Goal: Task Accomplishment & Management: Use online tool/utility

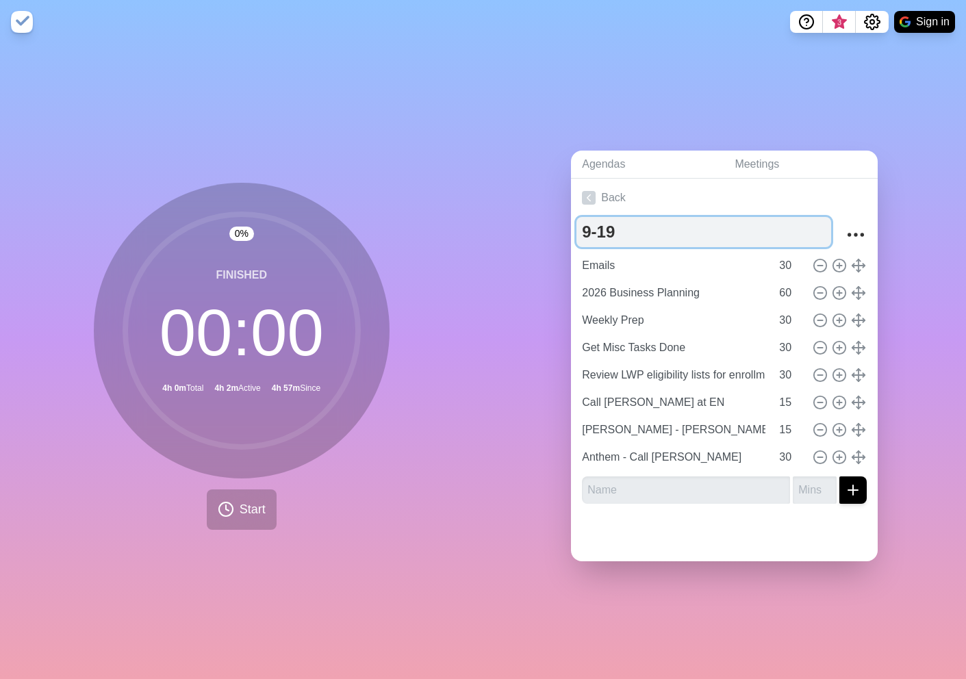
click at [614, 235] on textarea "9-19" at bounding box center [703, 232] width 255 height 30
type textarea "9-22"
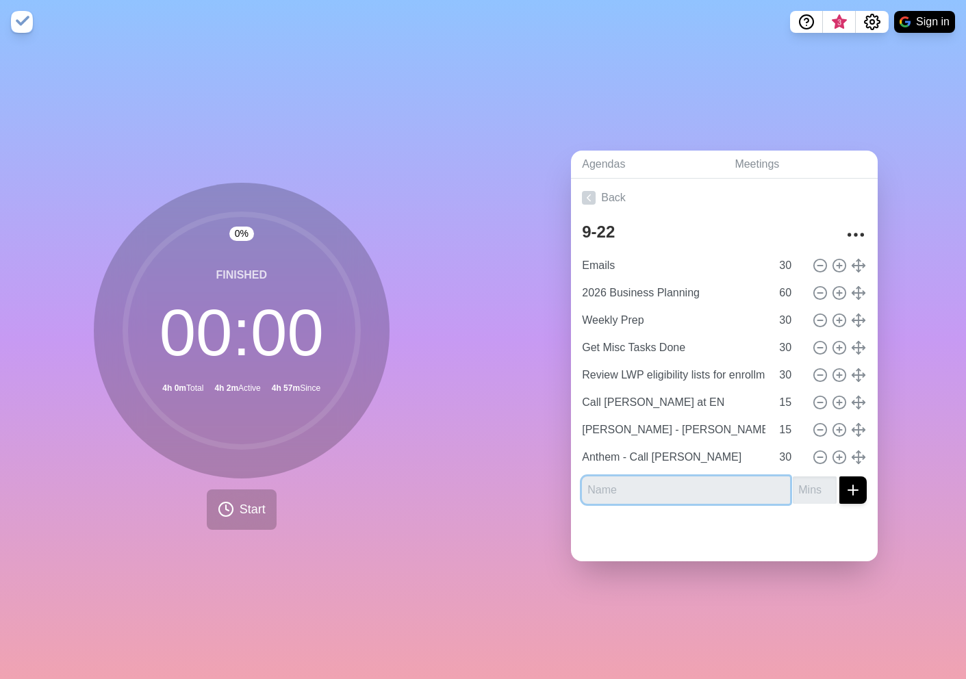
click at [647, 482] on input "text" at bounding box center [686, 489] width 208 height 27
type input "E"
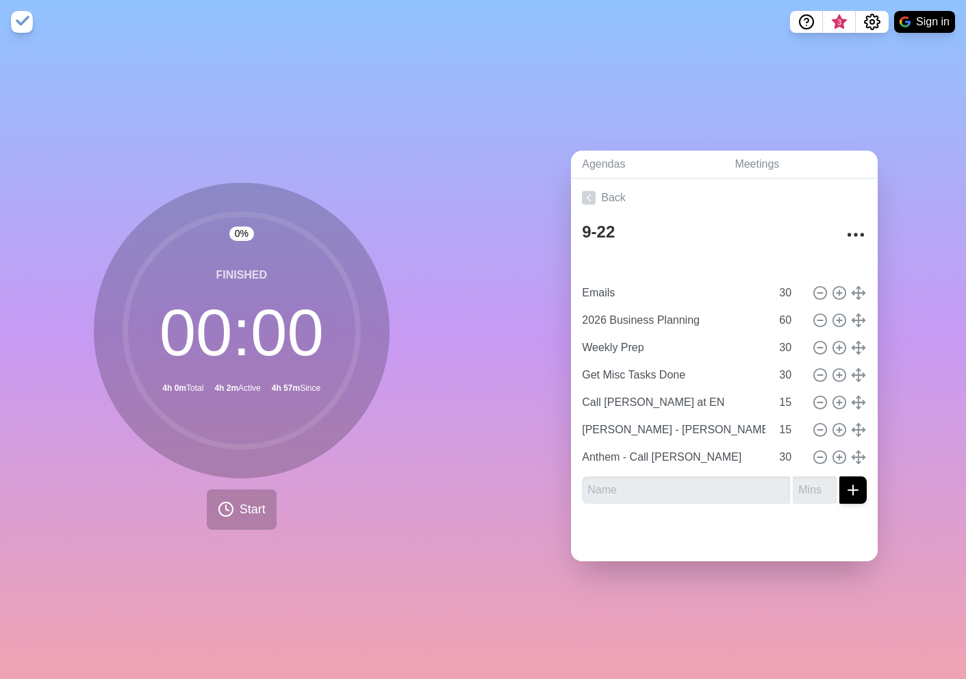
type input "Review LWP eligibility lists for enrollment"
type input "Emails"
type input "30"
type input "2026 Business Planning"
type input "60"
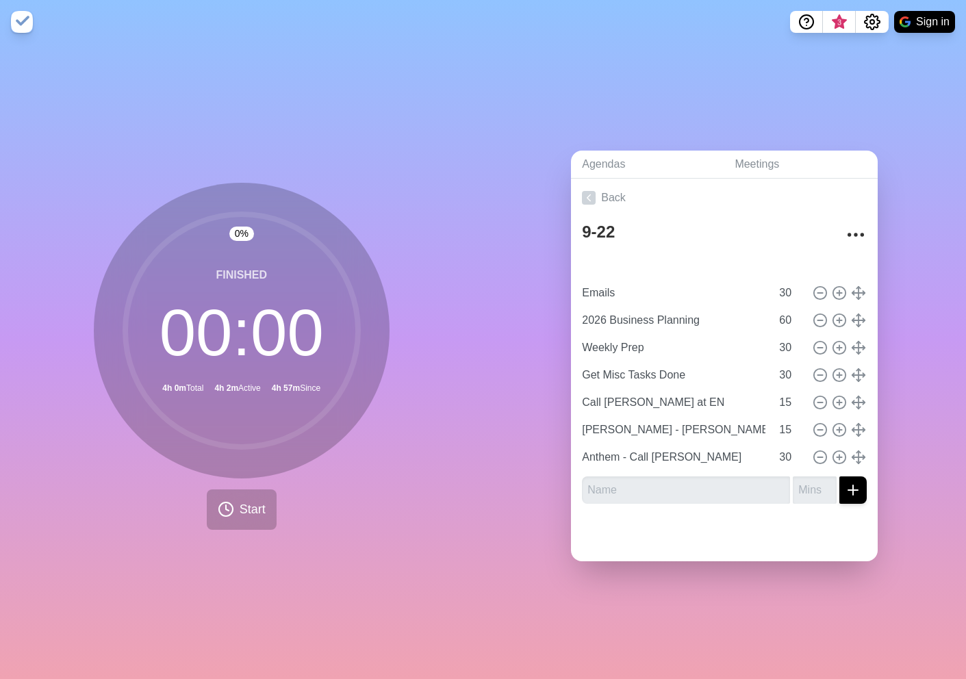
type input "Weekly Prep"
type input "Get Misc Tasks Done"
click at [742, 263] on input "Review LWP eligibility lists for enrollment" at bounding box center [673, 265] width 194 height 27
click at [251, 508] on span "Start" at bounding box center [253, 509] width 26 height 18
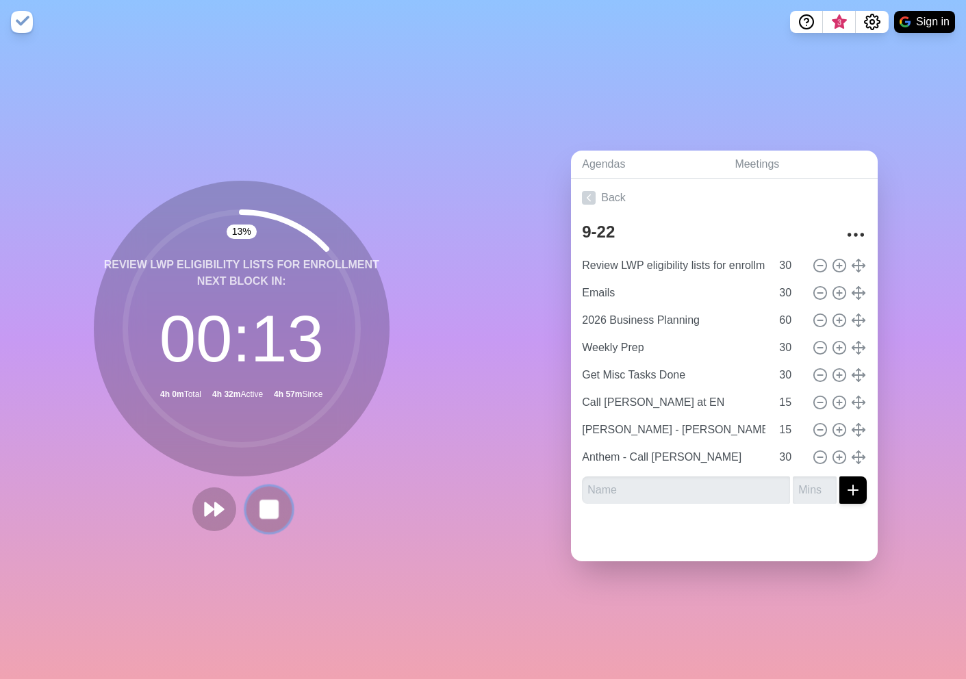
click at [251, 509] on button at bounding box center [269, 509] width 46 height 46
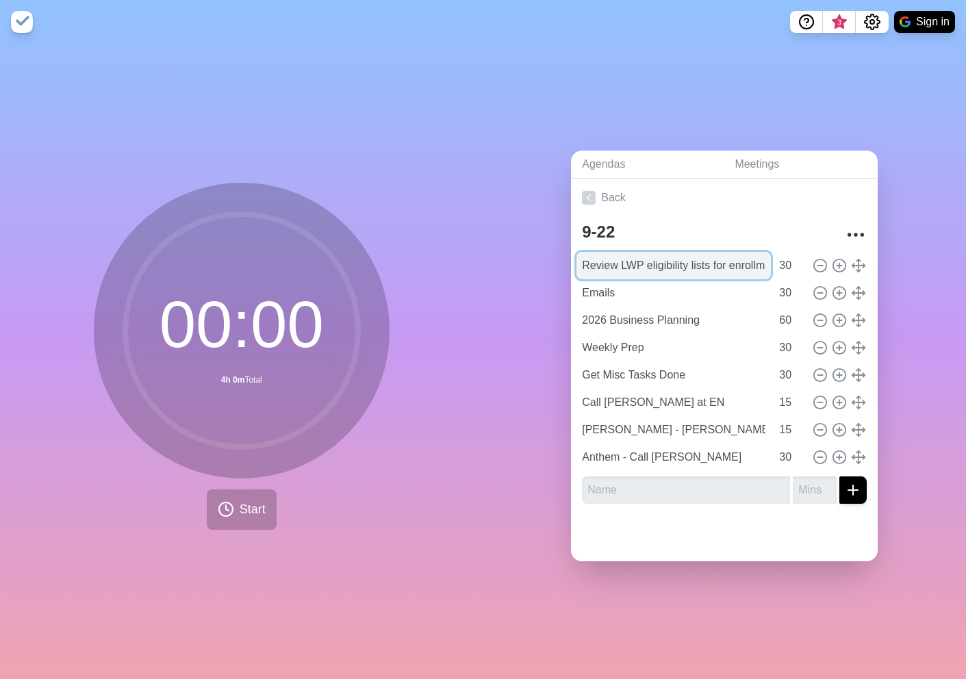
click at [613, 275] on input "Review LWP eligibility lists for enrollment" at bounding box center [673, 265] width 194 height 27
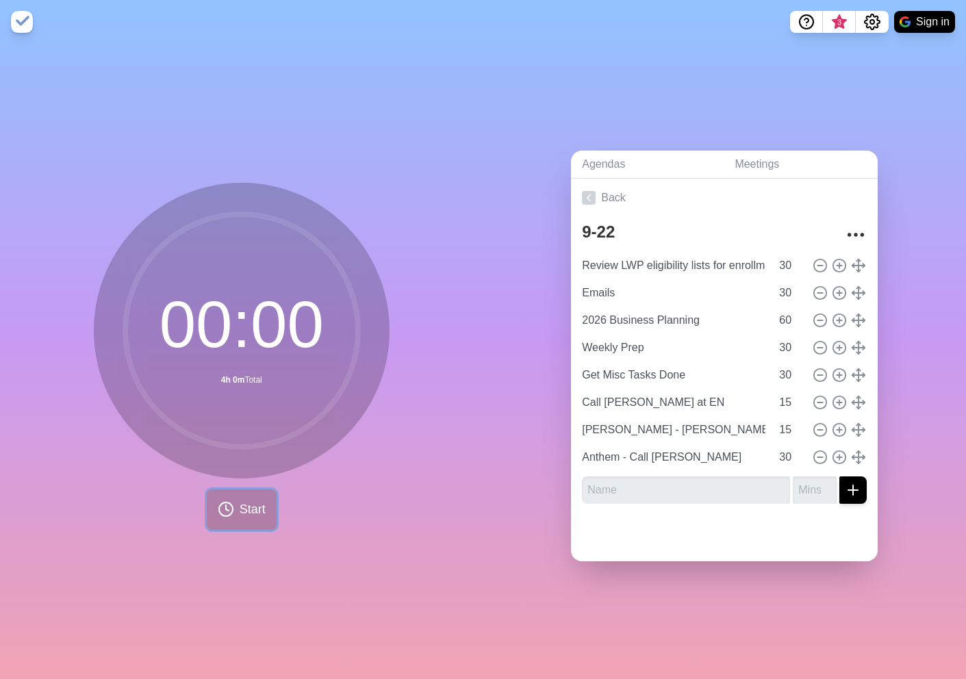
click at [230, 506] on circle at bounding box center [226, 509] width 14 height 14
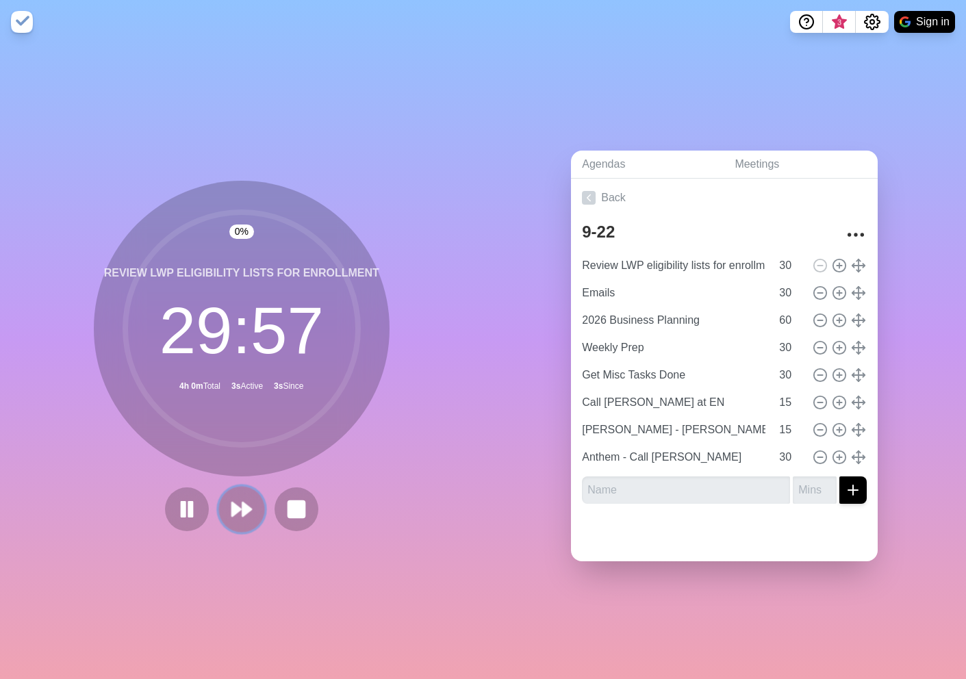
click at [240, 502] on icon at bounding box center [241, 508] width 23 height 23
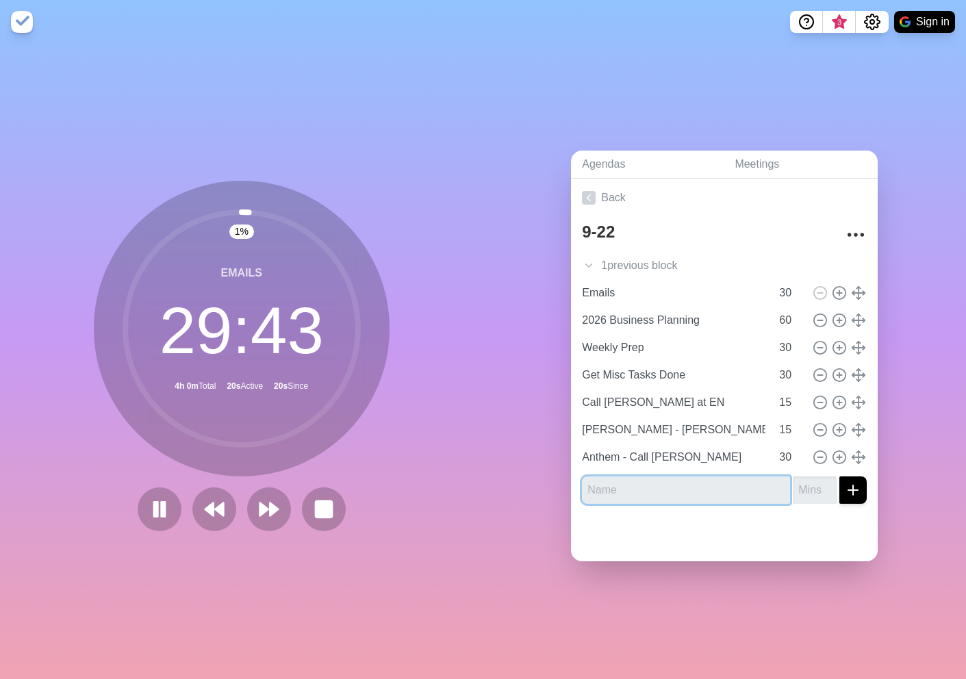
click at [679, 495] on input "text" at bounding box center [686, 489] width 208 height 27
type input "[PERSON_NAME] REBUILDS"
click at [807, 495] on input "number" at bounding box center [814, 489] width 44 height 27
type input "60"
click at [839, 476] on button "submit" at bounding box center [852, 489] width 27 height 27
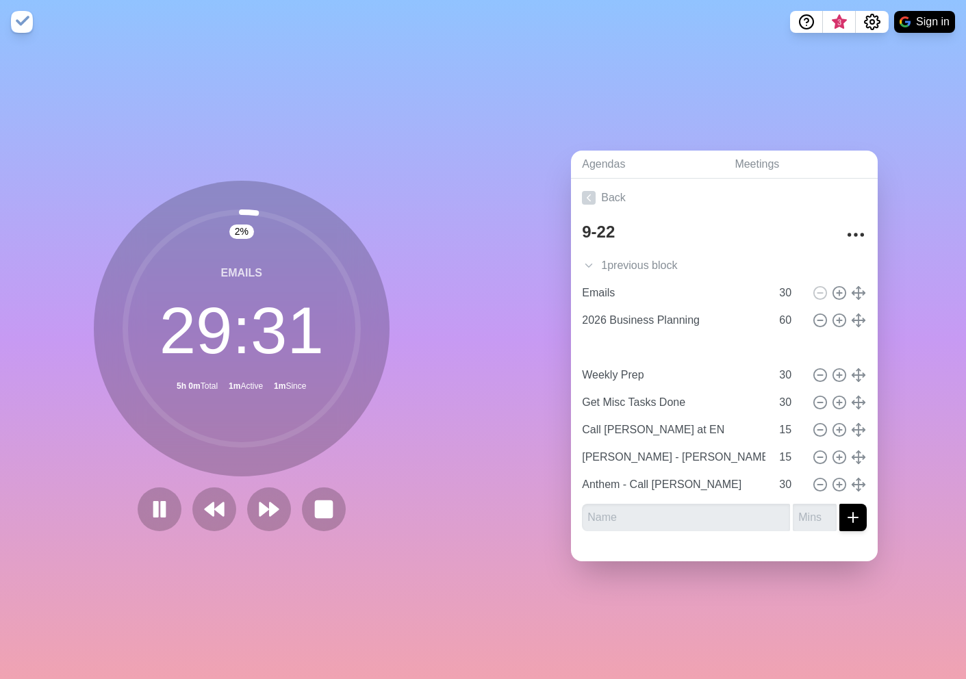
type input "[PERSON_NAME] REBUILDS"
type input "60"
type input "Weekly Prep"
type input "Get Misc Tasks Done"
type input "30"
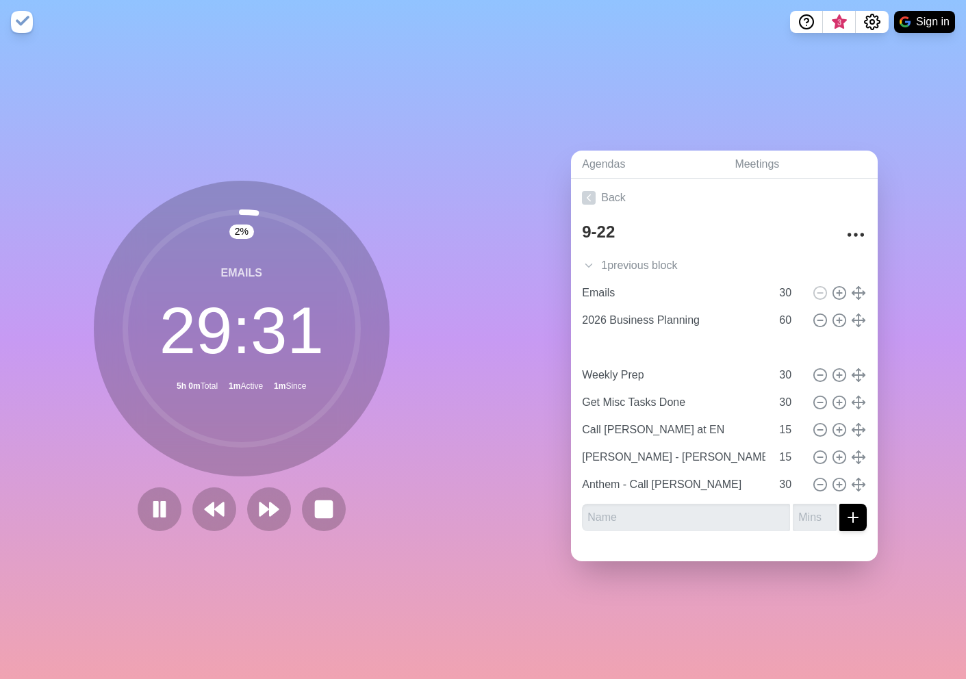
type input "Call [PERSON_NAME] at EN"
type input "[PERSON_NAME] - [PERSON_NAME] enrollment"
type input "15"
type input "Anthem - Call [PERSON_NAME]"
type input "30"
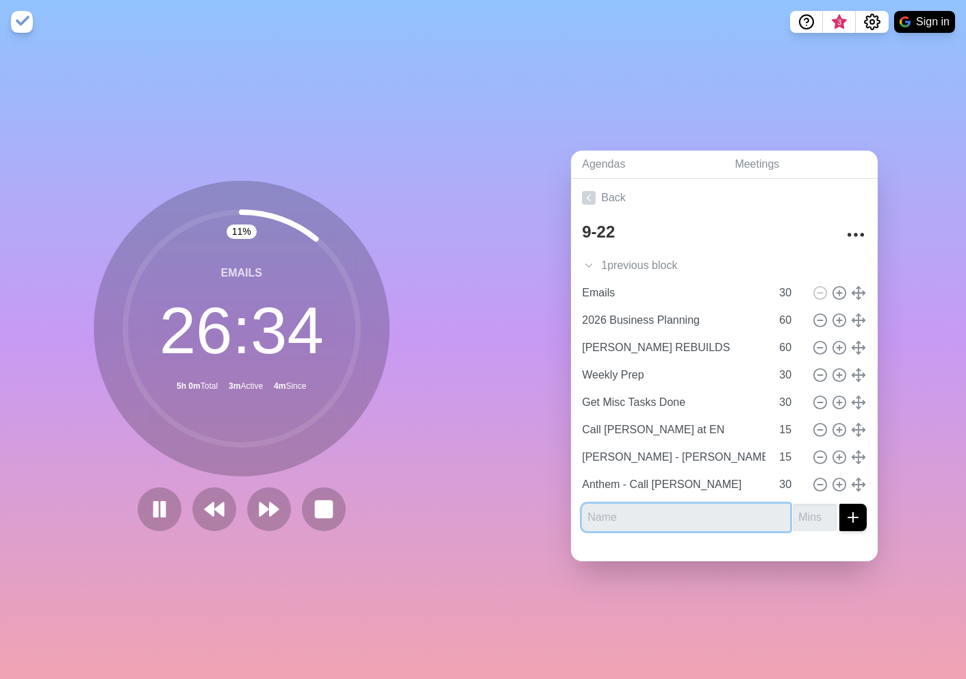
click at [689, 528] on input "text" at bounding box center [686, 517] width 208 height 27
type input "Reply to [PERSON_NAME] on SBIS"
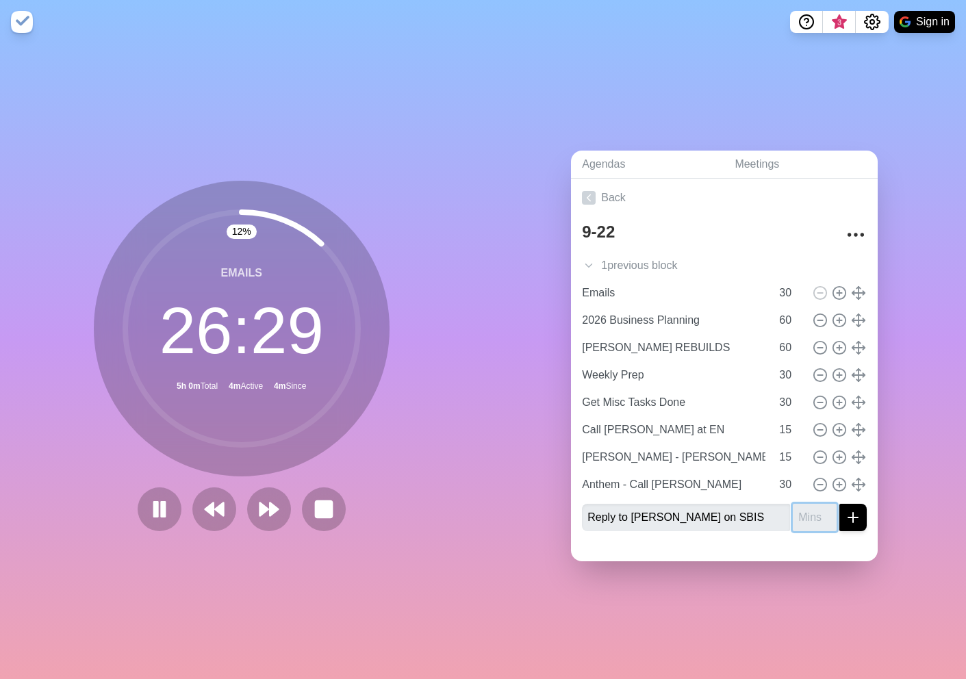
click at [803, 515] on input "number" at bounding box center [814, 517] width 44 height 27
drag, startPoint x: 812, startPoint y: 514, endPoint x: 888, endPoint y: 437, distance: 107.9
click at [820, 510] on input "30" at bounding box center [814, 517] width 44 height 27
type input "30"
click at [839, 504] on button "submit" at bounding box center [852, 517] width 27 height 27
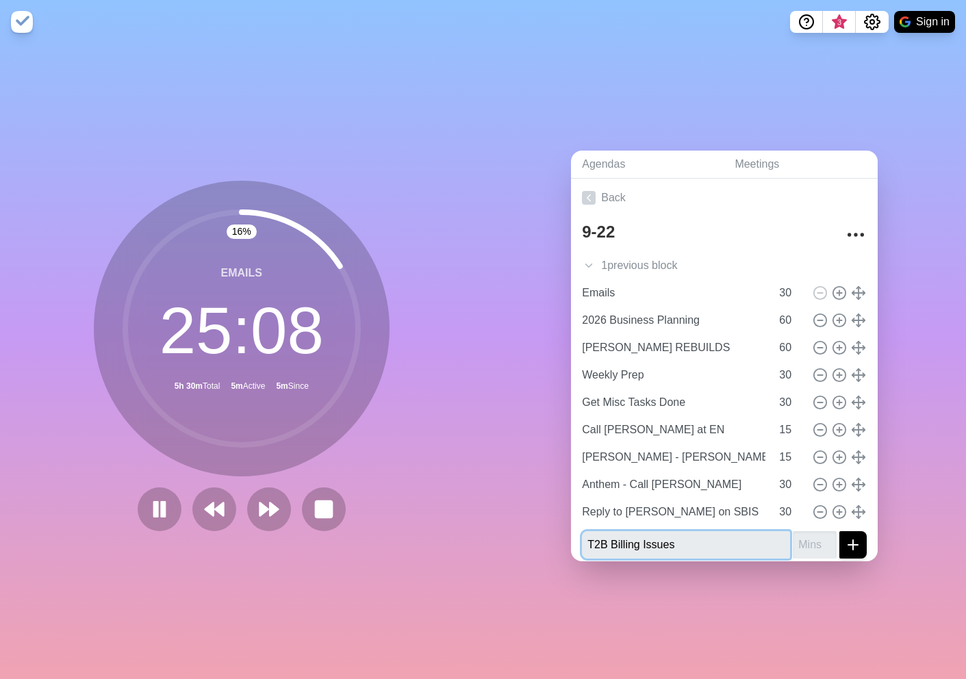
type input "T2B Billing Issues"
click at [814, 549] on input "number" at bounding box center [814, 544] width 44 height 27
type input "60"
click at [839, 531] on button "submit" at bounding box center [852, 544] width 27 height 27
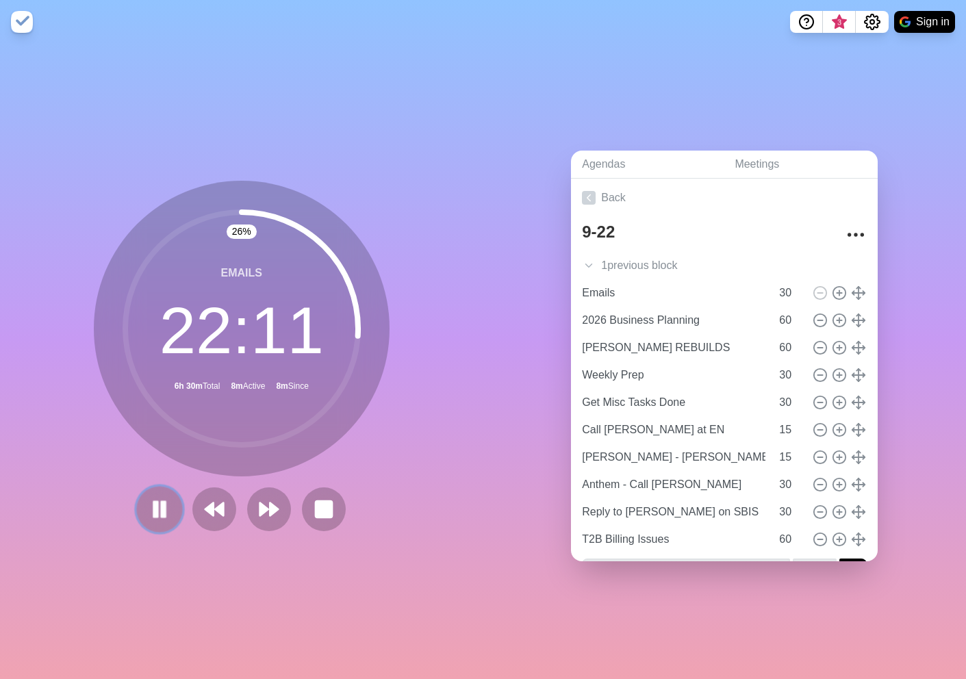
click at [164, 513] on rect at bounding box center [163, 509] width 4 height 15
click at [151, 500] on icon at bounding box center [159, 508] width 23 height 23
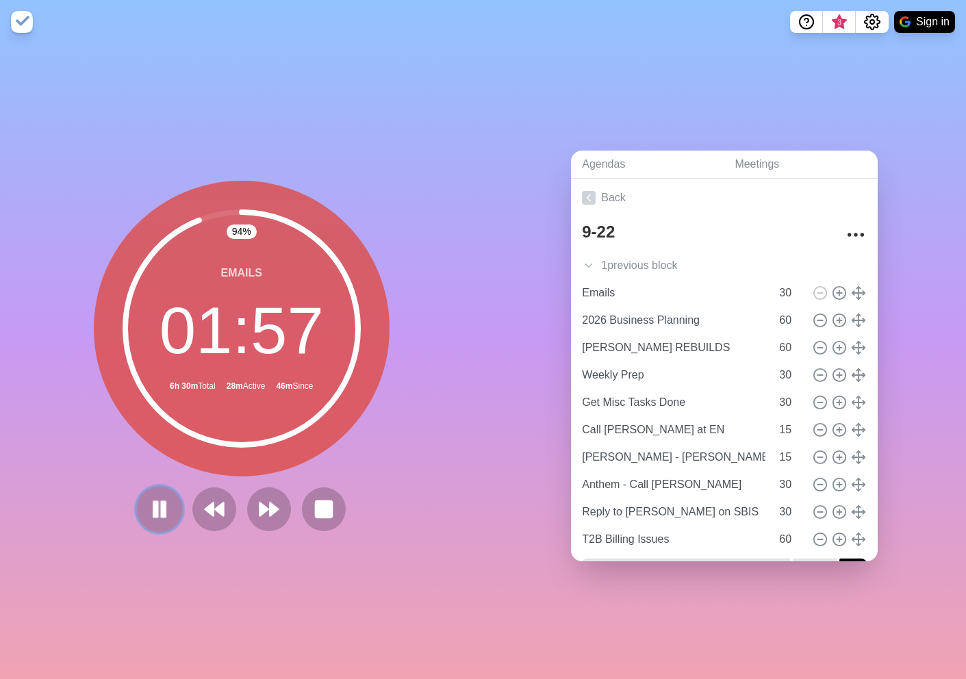
click at [153, 510] on rect at bounding box center [155, 509] width 4 height 15
click at [153, 509] on polygon at bounding box center [160, 508] width 14 height 17
click at [264, 508] on polygon at bounding box center [263, 509] width 9 height 14
